Goal: Check status: Check status

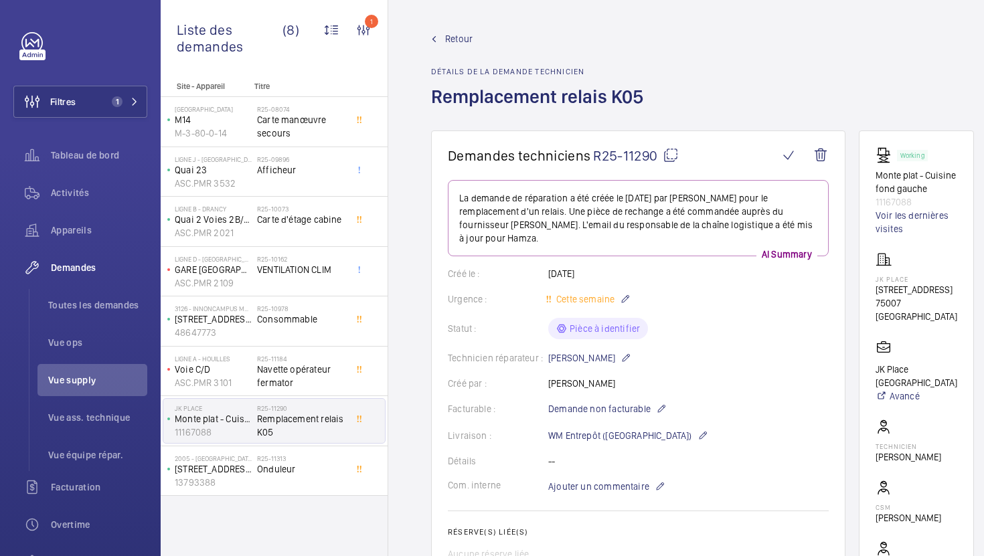
scroll to position [617, 0]
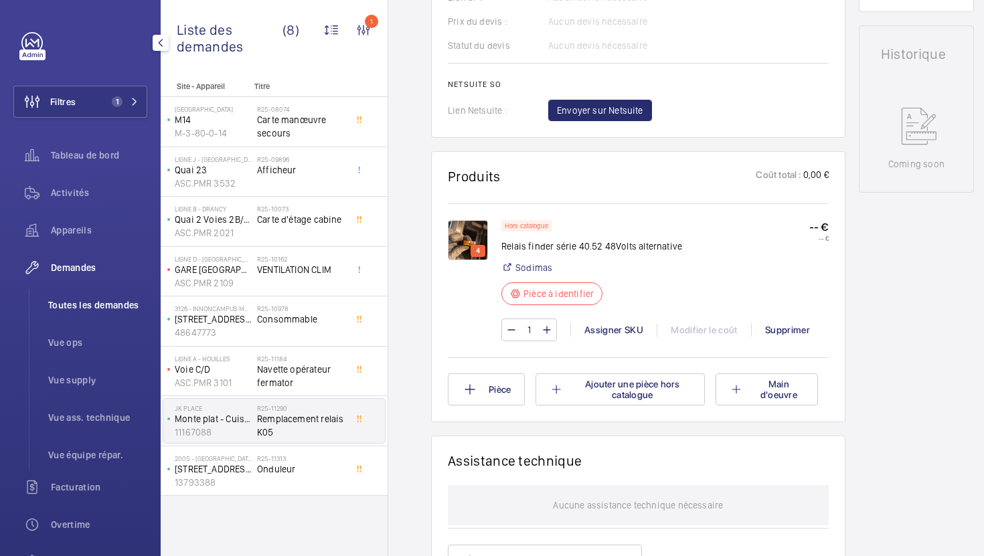
click at [91, 303] on span "Toutes les demandes" at bounding box center [97, 305] width 99 height 13
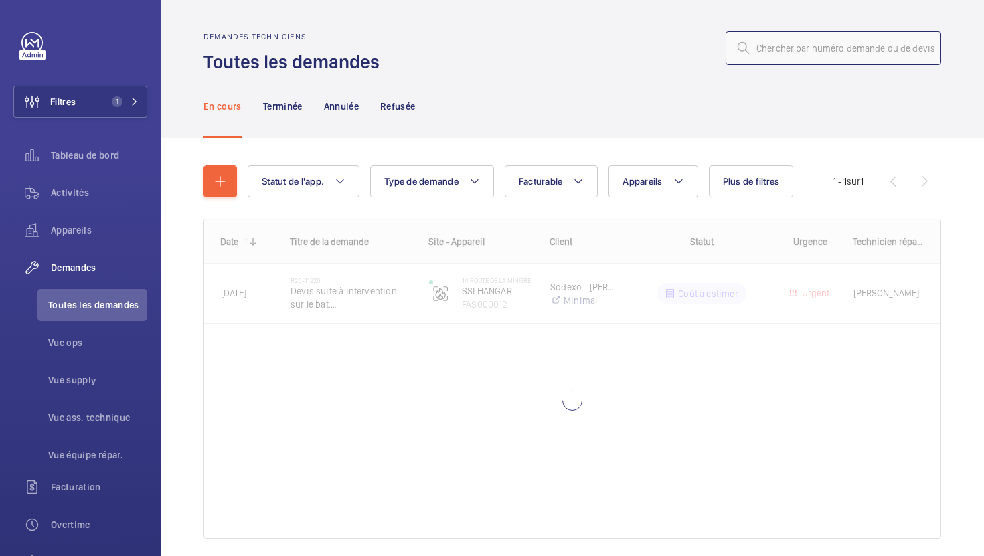
click at [869, 44] on input "text" at bounding box center [834, 47] width 216 height 33
paste input "R25-11306"
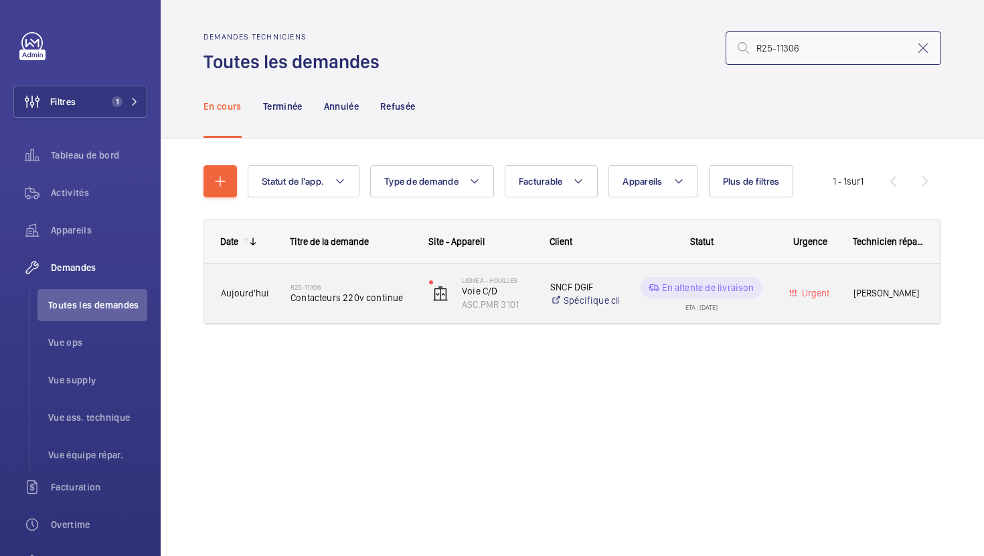
type input "R25-11306"
click at [394, 326] on div "Date Titre de la demande Site - Appareil Client" at bounding box center [572, 288] width 738 height 138
click at [396, 321] on div "R25-11306 Contacteurs 220v continue" at bounding box center [342, 294] width 137 height 60
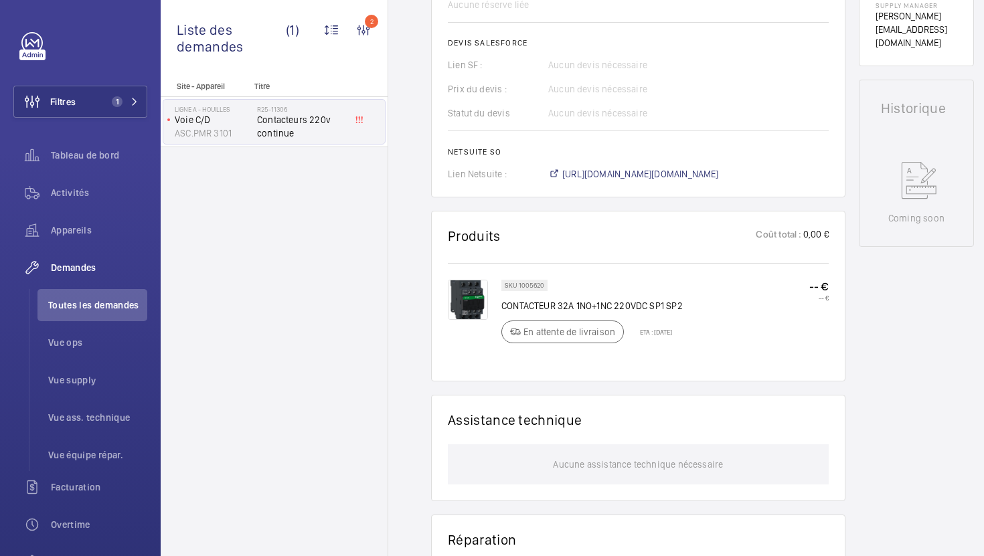
scroll to position [563, 0]
